Goal: Information Seeking & Learning: Learn about a topic

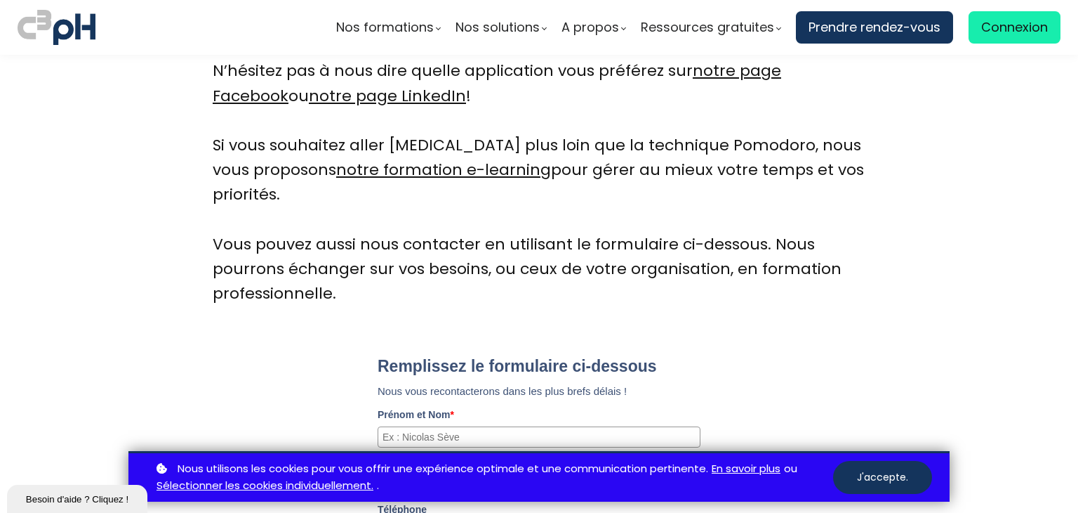
scroll to position [4732, 0]
